Goal: Task Accomplishment & Management: Manage account settings

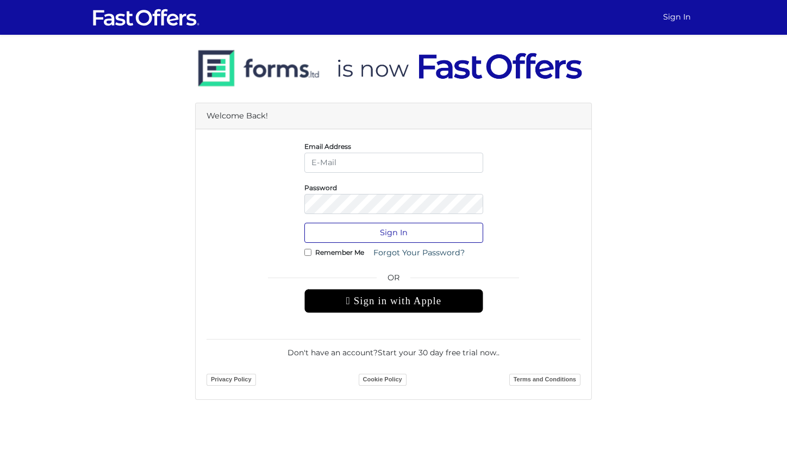
type input "[EMAIL_ADDRESS][DOMAIN_NAME]"
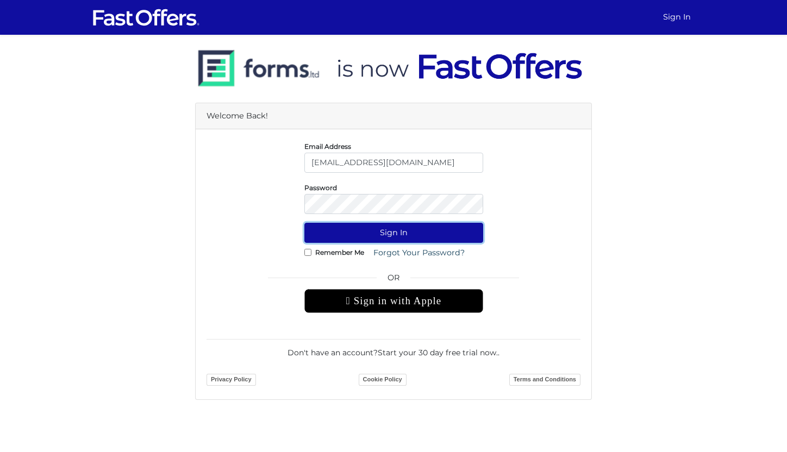
click at [426, 231] on button "Sign In" at bounding box center [393, 233] width 179 height 20
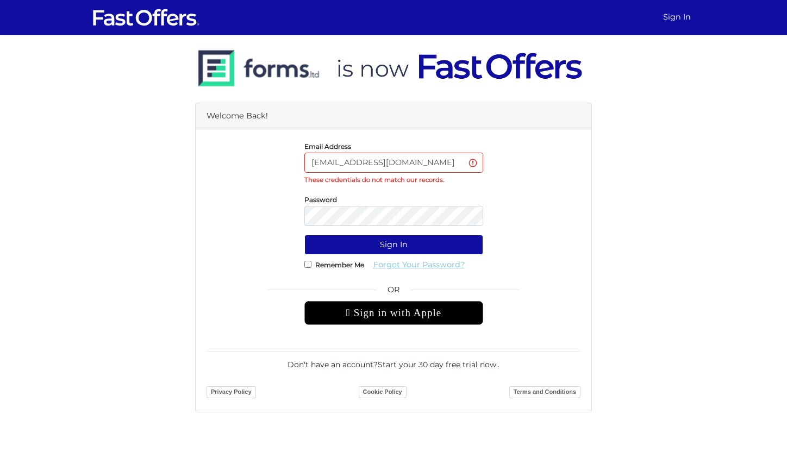
click at [412, 267] on link "Forgot Your Password?" at bounding box center [418, 265] width 105 height 20
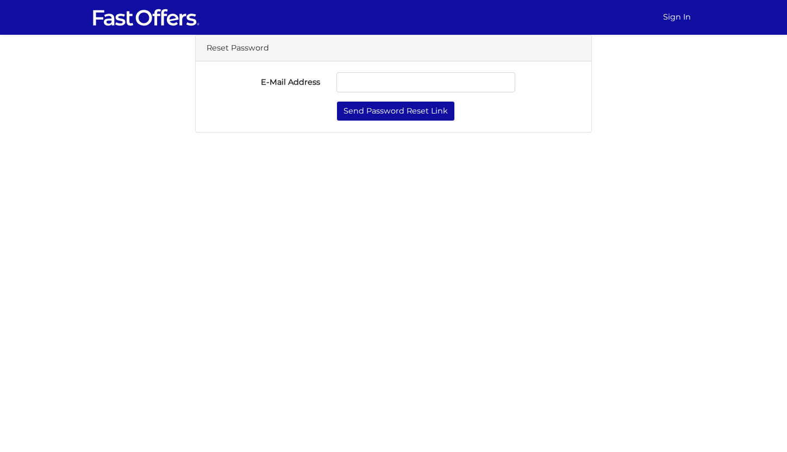
click at [357, 77] on input "E-Mail Address" at bounding box center [425, 82] width 179 height 20
type input "[EMAIL_ADDRESS][DOMAIN_NAME]"
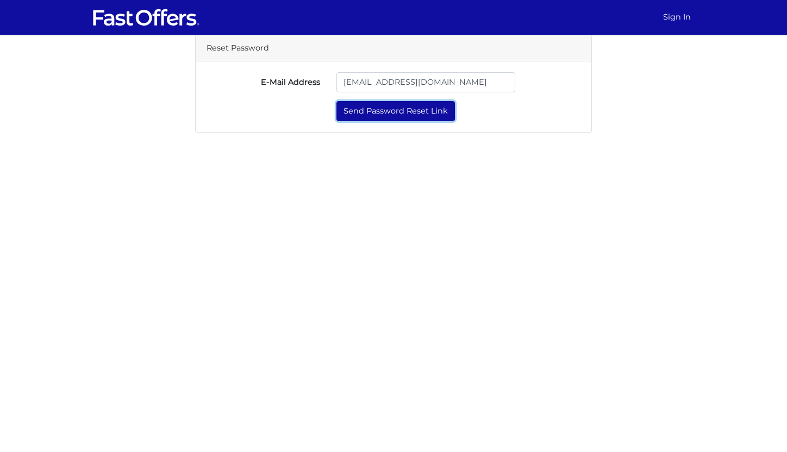
click at [391, 111] on button "Send Password Reset Link" at bounding box center [395, 111] width 118 height 20
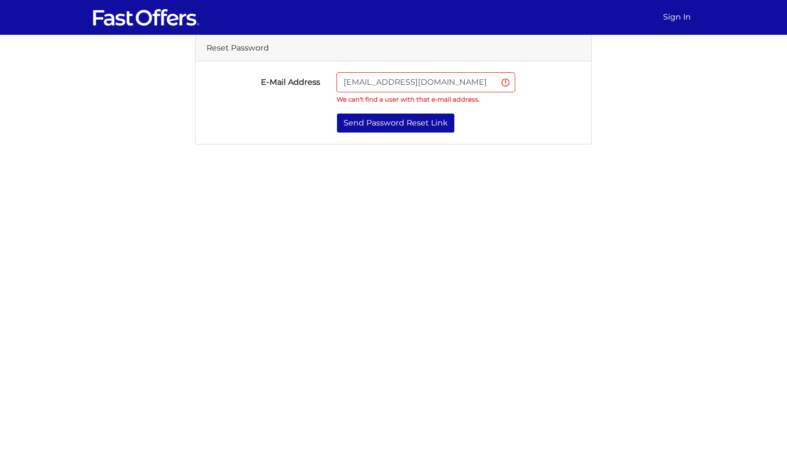
drag, startPoint x: 465, startPoint y: 82, endPoint x: 317, endPoint y: 84, distance: 147.8
click at [317, 84] on div "E-Mail Address magdasproperty@gmail.com We can't find a user with that e-mail a…" at bounding box center [393, 88] width 390 height 32
click at [354, 145] on html "Sign In Reset Password E-Mail Address magdasproperty@gmail.com We can't find a …" at bounding box center [393, 72] width 787 height 145
